Goal: Task Accomplishment & Management: Use online tool/utility

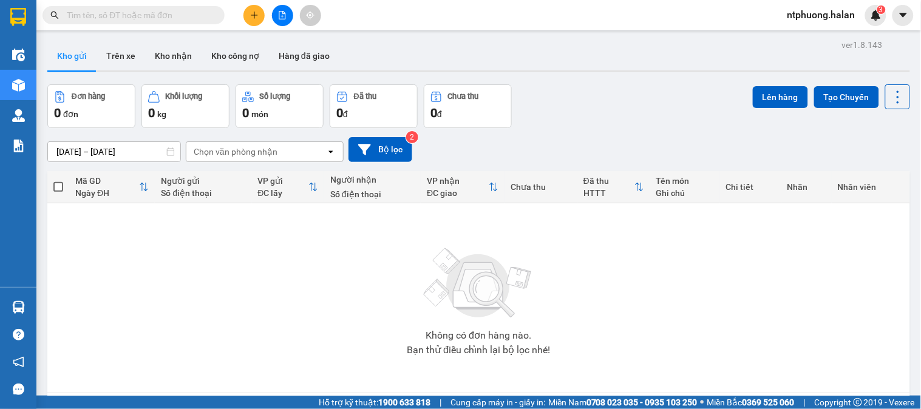
click at [194, 16] on input "text" at bounding box center [138, 15] width 143 height 13
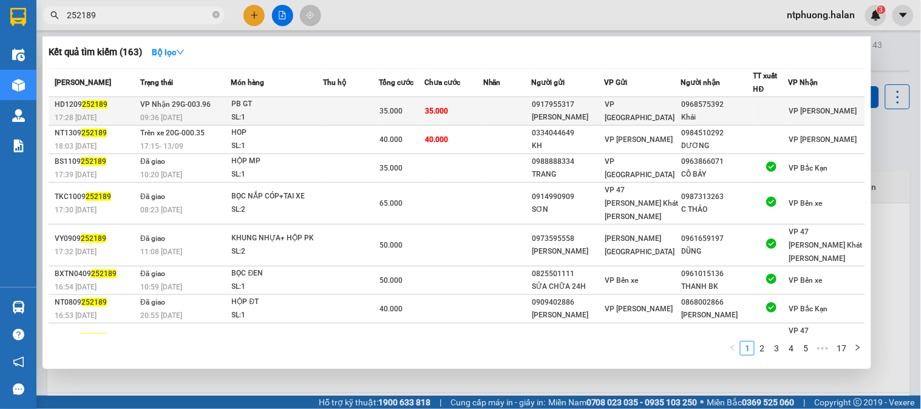
type input "252189"
click at [319, 113] on div "SL: 1" at bounding box center [277, 117] width 91 height 13
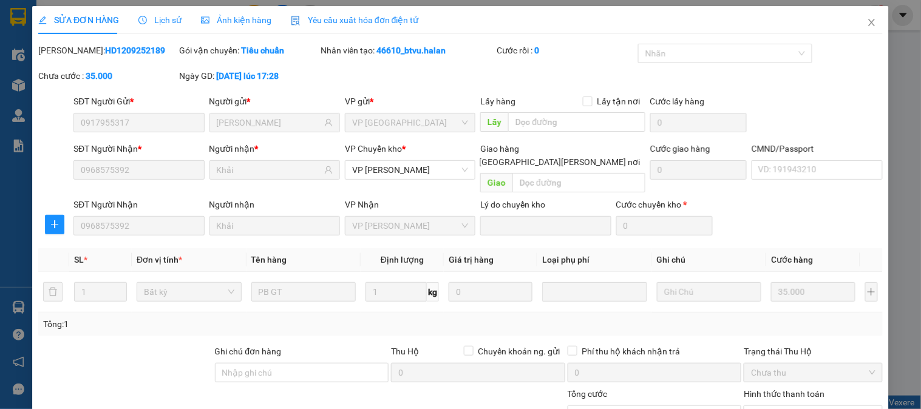
type input "0917955317"
type input "[PERSON_NAME]"
type input "0968575392"
type input "Khải"
type input "35.000"
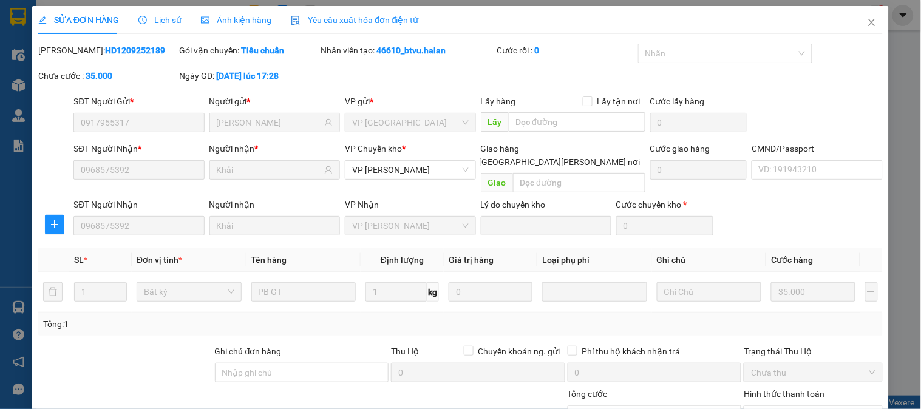
scroll to position [108, 0]
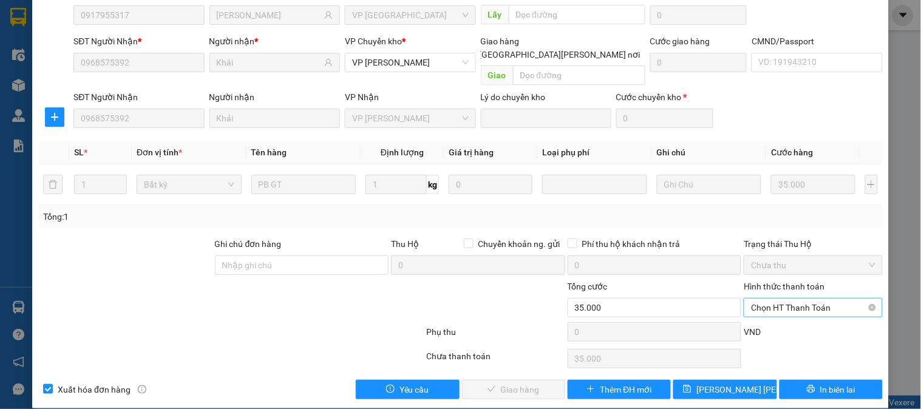
click at [796, 299] on span "Chọn HT Thanh Toán" at bounding box center [813, 308] width 124 height 18
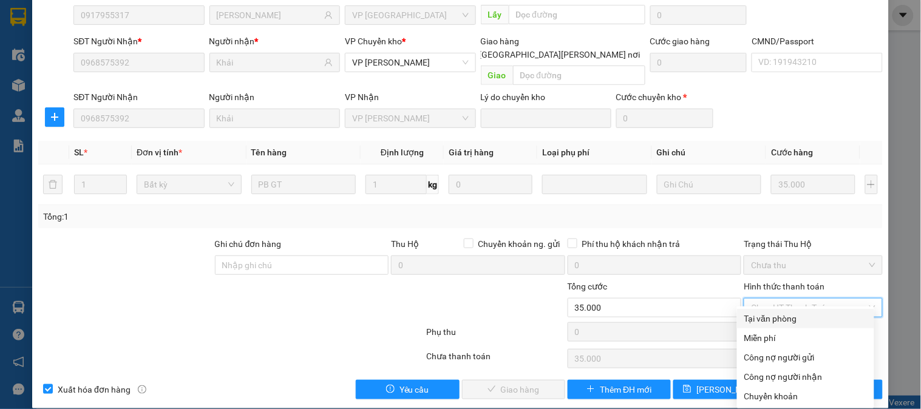
click at [770, 318] on div "Tại văn phòng" at bounding box center [806, 318] width 123 height 13
type input "0"
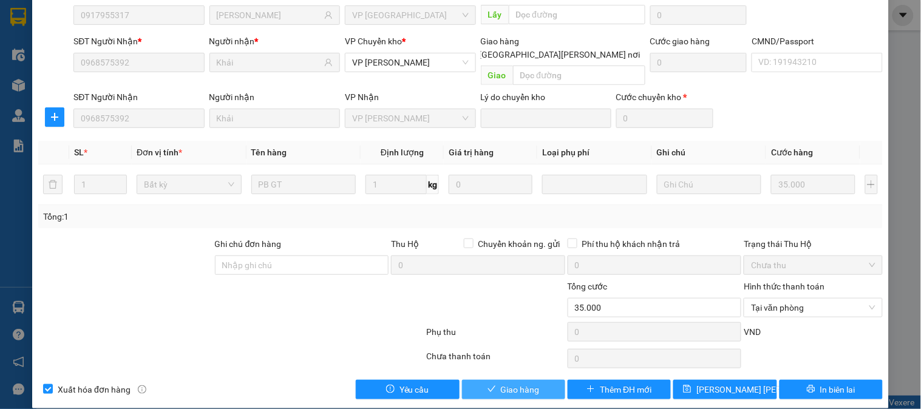
click at [522, 383] on span "Giao hàng" at bounding box center [520, 389] width 39 height 13
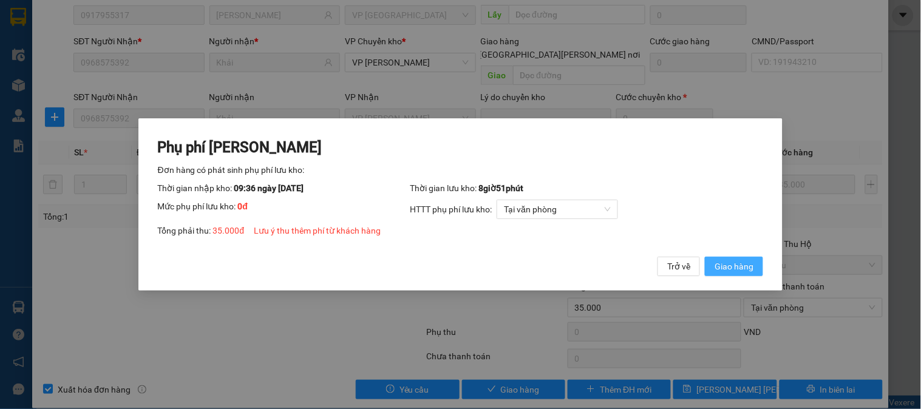
click at [732, 266] on span "Giao hàng" at bounding box center [734, 266] width 39 height 13
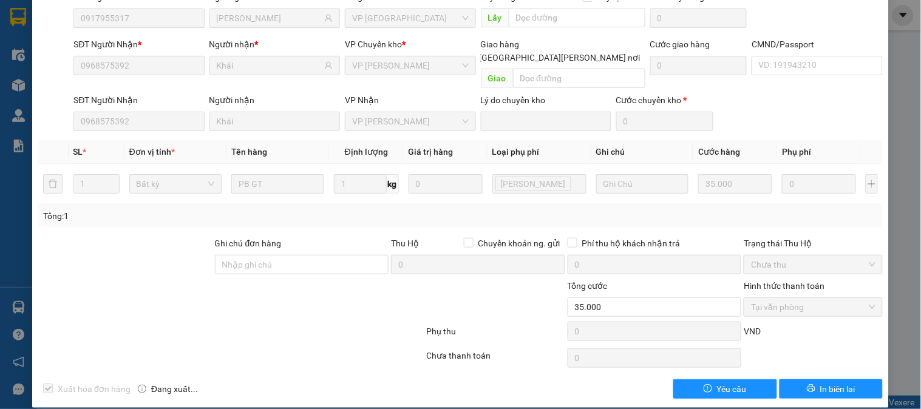
scroll to position [0, 0]
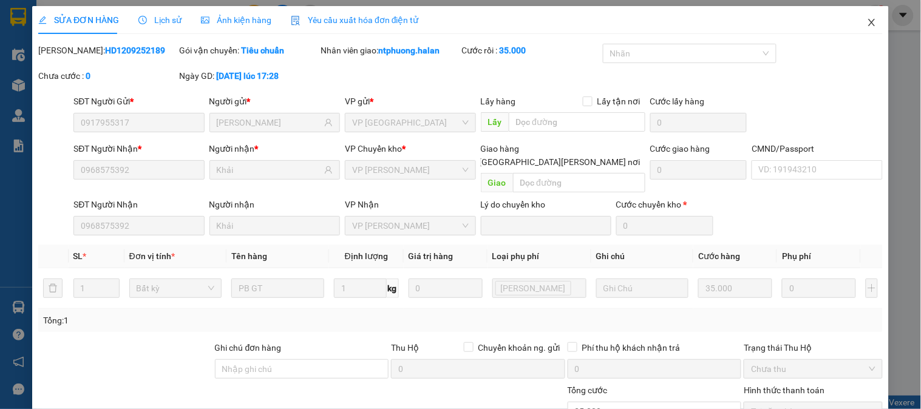
click at [865, 13] on span "Close" at bounding box center [872, 23] width 34 height 34
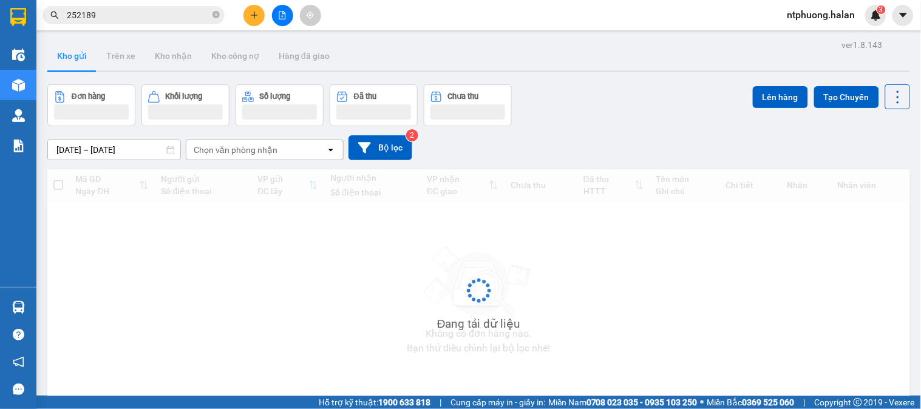
click at [861, 22] on span "ntphuong.halan" at bounding box center [821, 14] width 87 height 15
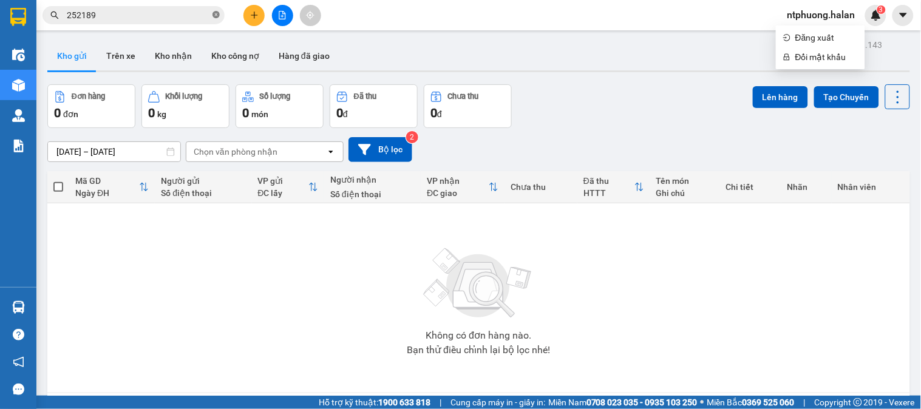
click at [219, 17] on icon "close-circle" at bounding box center [216, 14] width 7 height 7
click at [150, 11] on input "text" at bounding box center [138, 15] width 143 height 13
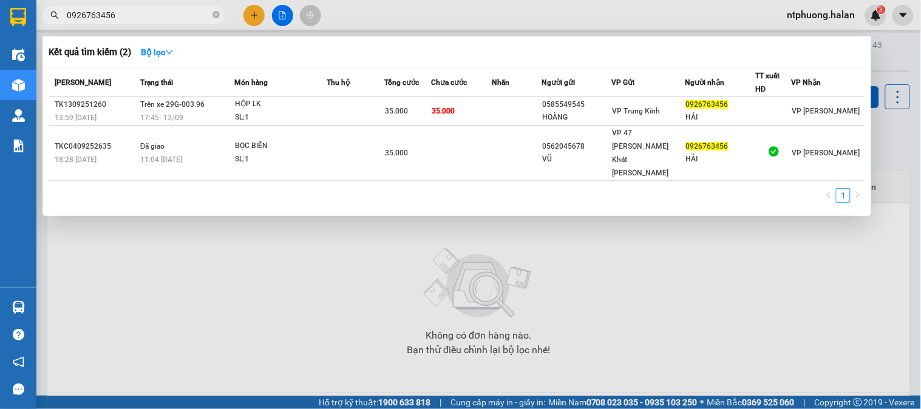
type input "0926763456"
click at [219, 16] on icon "close-circle" at bounding box center [216, 14] width 7 height 7
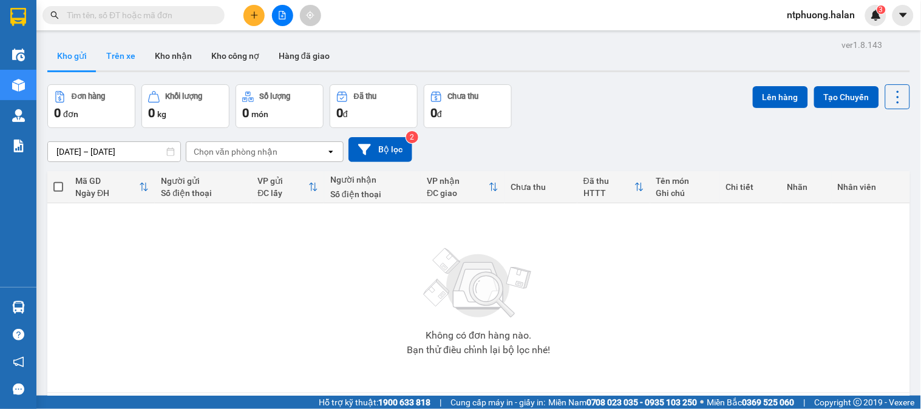
click at [117, 58] on button "Trên xe" at bounding box center [121, 55] width 49 height 29
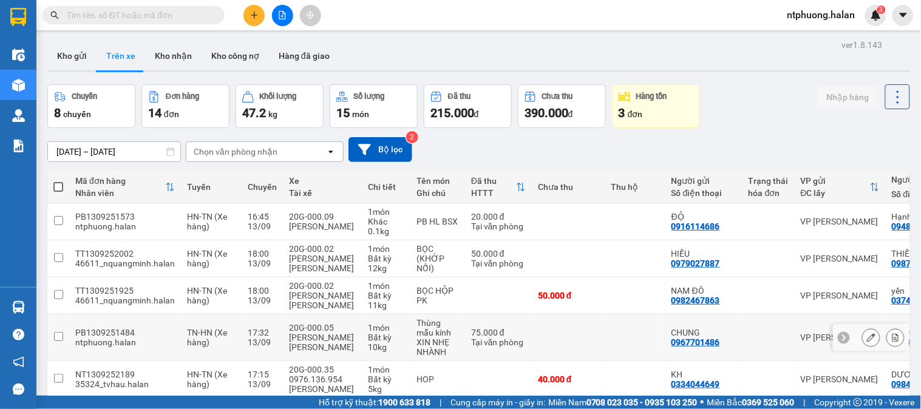
scroll to position [202, 0]
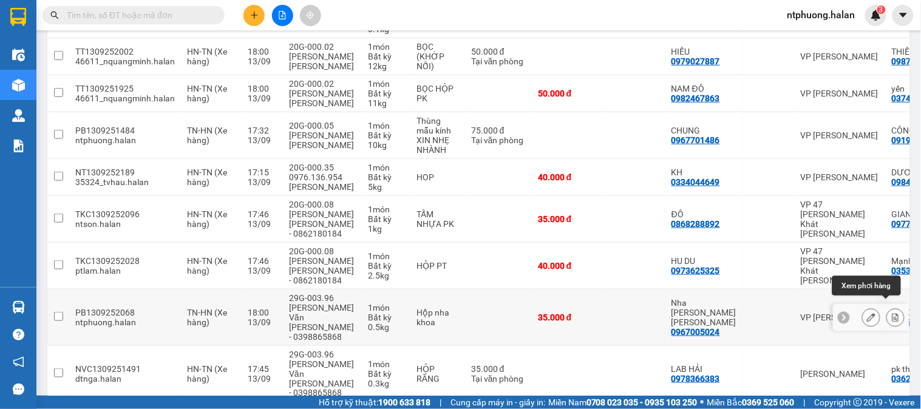
click at [892, 313] on icon at bounding box center [896, 317] width 9 height 9
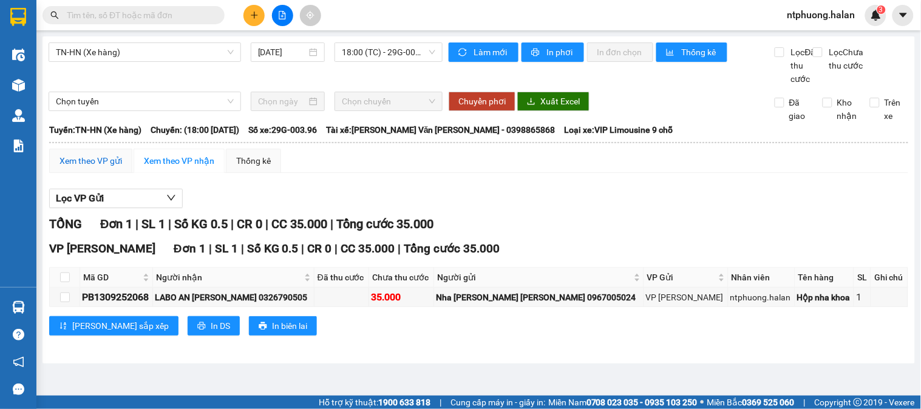
click at [100, 168] on div "Xem theo VP gửi" at bounding box center [91, 160] width 63 height 13
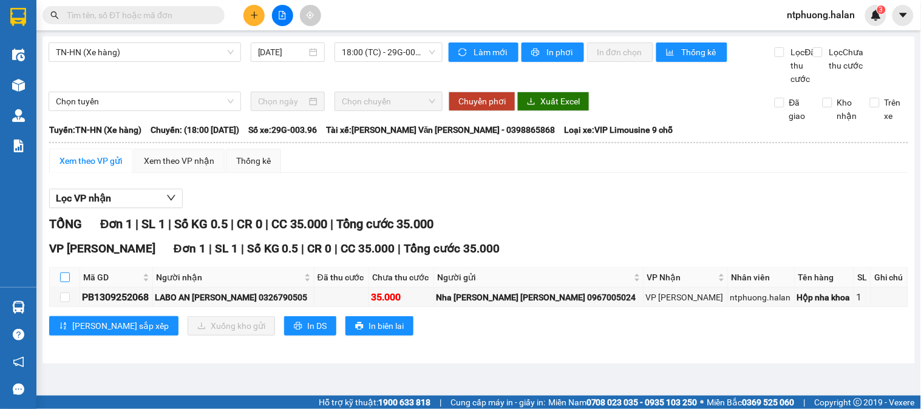
click at [65, 282] on input "checkbox" at bounding box center [65, 278] width 10 height 10
checkbox input "true"
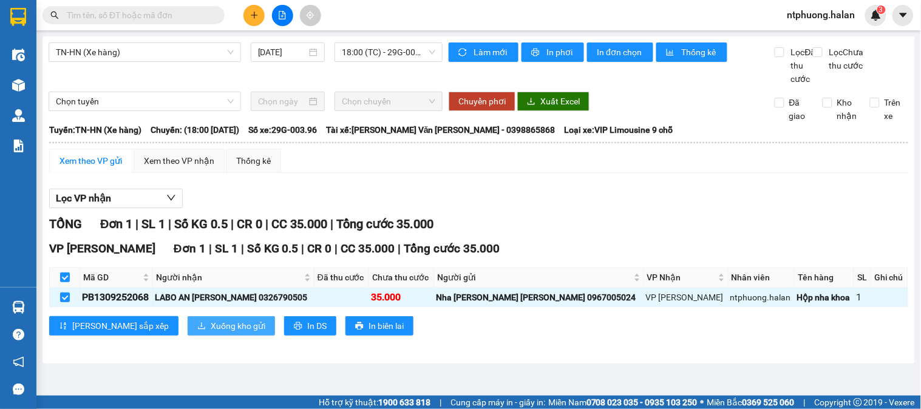
click at [211, 333] on span "Xuống kho gửi" at bounding box center [238, 325] width 55 height 13
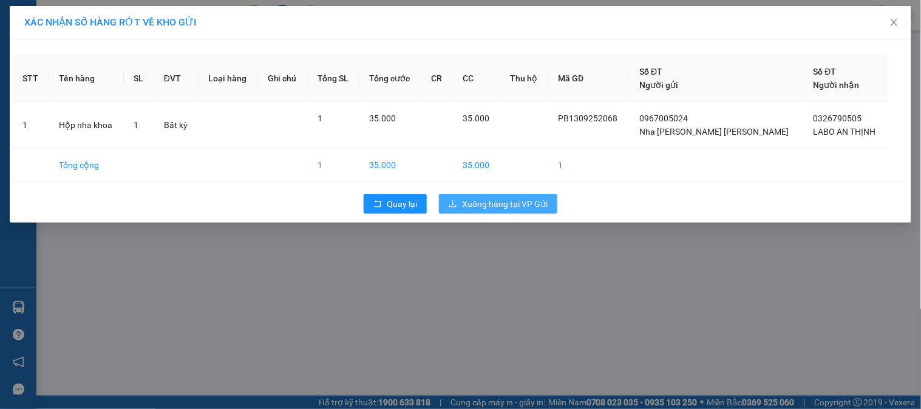
click at [501, 202] on span "Xuống hàng tại VP Gửi" at bounding box center [505, 203] width 86 height 13
